Goal: Check status: Check status

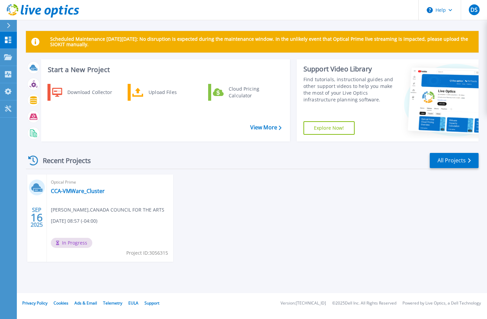
click at [223, 225] on div "[DATE] Optical Prime CCA-VMWare_Cluster [PERSON_NAME] , CANADA COUNCIL FOR THE …" at bounding box center [250, 225] width 458 height 101
click at [243, 219] on div "[DATE] Optical Prime CCA-VMWare_Cluster [PERSON_NAME] , CANADA COUNCIL FOR THE …" at bounding box center [250, 225] width 458 height 101
drag, startPoint x: 243, startPoint y: 219, endPoint x: 327, endPoint y: 232, distance: 84.2
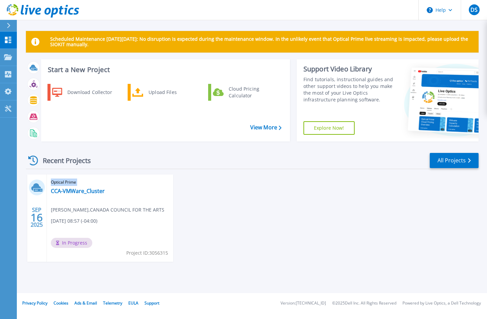
click at [327, 232] on div "SEP 16 2025 Optical Prime CCA-VMWare_Cluster Dimitar Sabev , CANADA COUNCIL FOR…" at bounding box center [250, 225] width 458 height 101
click at [284, 212] on div "SEP 16 2025 Optical Prime CCA-VMWare_Cluster Dimitar Sabev , CANADA COUNCIL FOR…" at bounding box center [250, 225] width 458 height 101
click at [334, 205] on div "SEP 16 2025 Optical Prime CCA-VMWare_Cluster Dimitar Sabev , CANADA COUNCIL FOR…" at bounding box center [250, 225] width 458 height 101
click at [71, 196] on div "Optical Prime CCA-VMWare_Cluster Dimitar Sabev , CANADA COUNCIL FOR THE ARTS 09…" at bounding box center [110, 218] width 126 height 87
click at [71, 192] on link "CCA-VMWare_Cluster" at bounding box center [78, 191] width 54 height 7
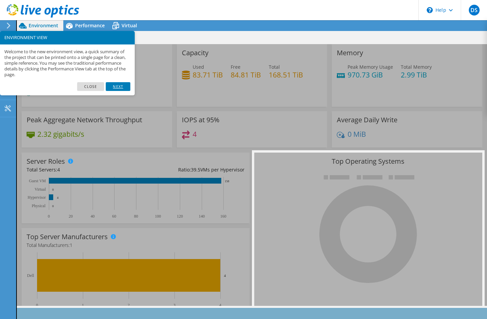
click at [126, 87] on link "Next" at bounding box center [118, 86] width 24 height 9
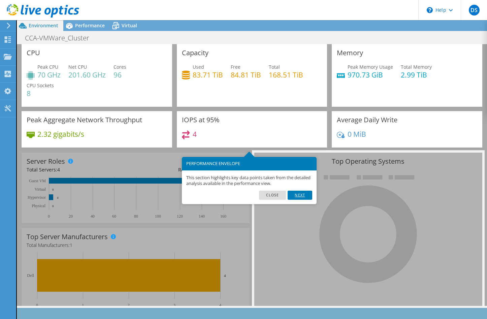
click at [303, 192] on link "Next" at bounding box center [300, 195] width 24 height 9
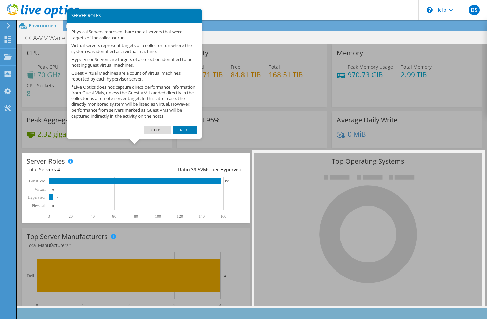
click at [186, 134] on link "Next" at bounding box center [185, 130] width 24 height 9
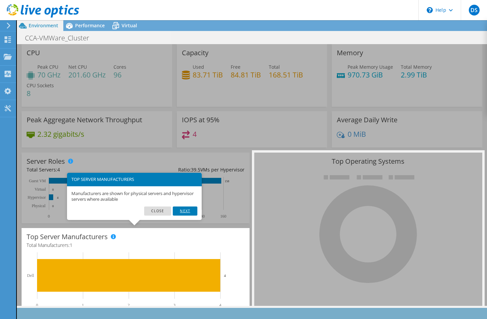
click at [188, 211] on link "Next" at bounding box center [185, 211] width 24 height 9
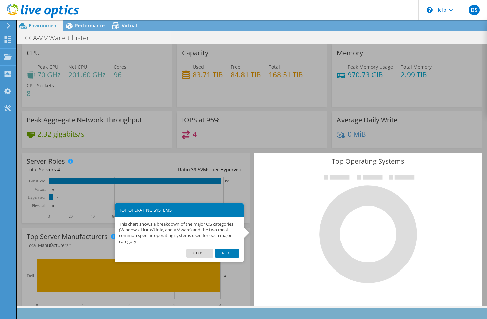
click at [228, 253] on link "Next" at bounding box center [227, 253] width 24 height 9
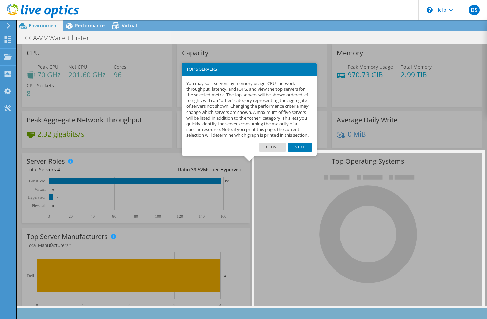
scroll to position [149, 0]
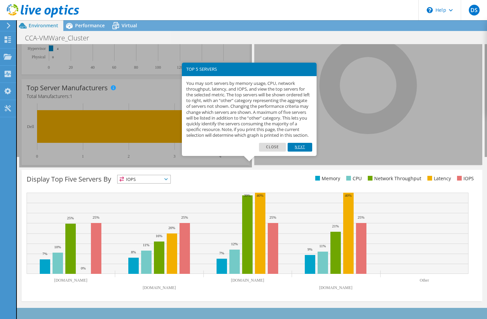
click at [306, 152] on link "Next" at bounding box center [300, 147] width 24 height 9
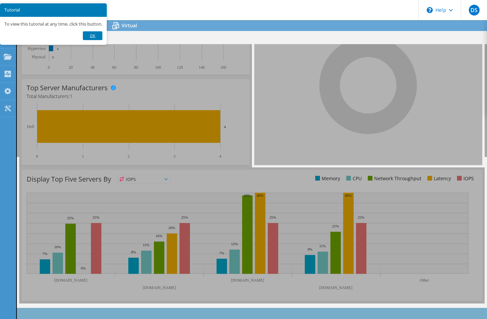
click at [92, 36] on link "Ok" at bounding box center [93, 35] width 20 height 9
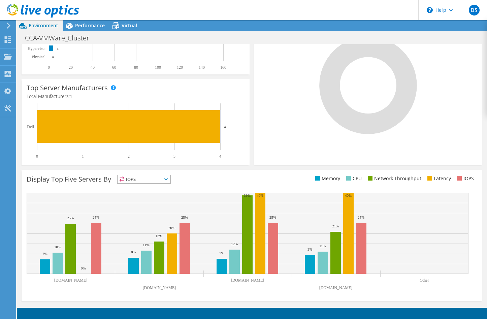
click at [9, 24] on icon at bounding box center [8, 26] width 5 height 6
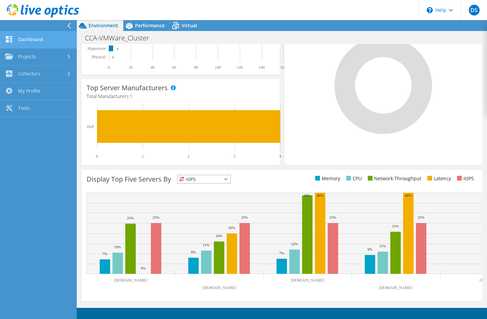
click at [30, 36] on link "Dashboard" at bounding box center [38, 39] width 77 height 17
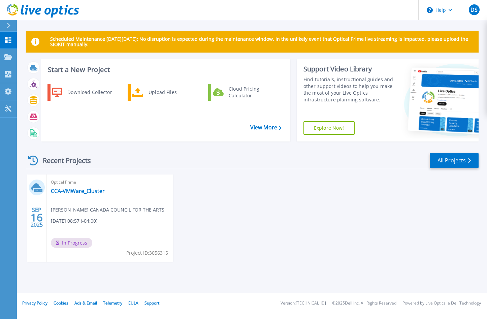
click at [273, 200] on div "[DATE] Optical Prime CCA-VMWare_Cluster [PERSON_NAME] , CANADA COUNCIL FOR THE …" at bounding box center [250, 225] width 458 height 101
click at [236, 232] on div "[DATE] Optical Prime CCA-VMWare_Cluster [PERSON_NAME] , CANADA COUNCIL FOR THE …" at bounding box center [250, 225] width 458 height 101
click at [360, 225] on div "[DATE] Optical Prime CCA-VMWare_Cluster [PERSON_NAME] , CANADA COUNCIL FOR THE …" at bounding box center [250, 225] width 458 height 101
drag, startPoint x: 385, startPoint y: 195, endPoint x: 367, endPoint y: 180, distance: 23.6
click at [383, 194] on div "[DATE] Optical Prime CCA-VMWare_Cluster [PERSON_NAME] , CANADA COUNCIL FOR THE …" at bounding box center [250, 225] width 458 height 101
